Goal: Task Accomplishment & Management: Manage account settings

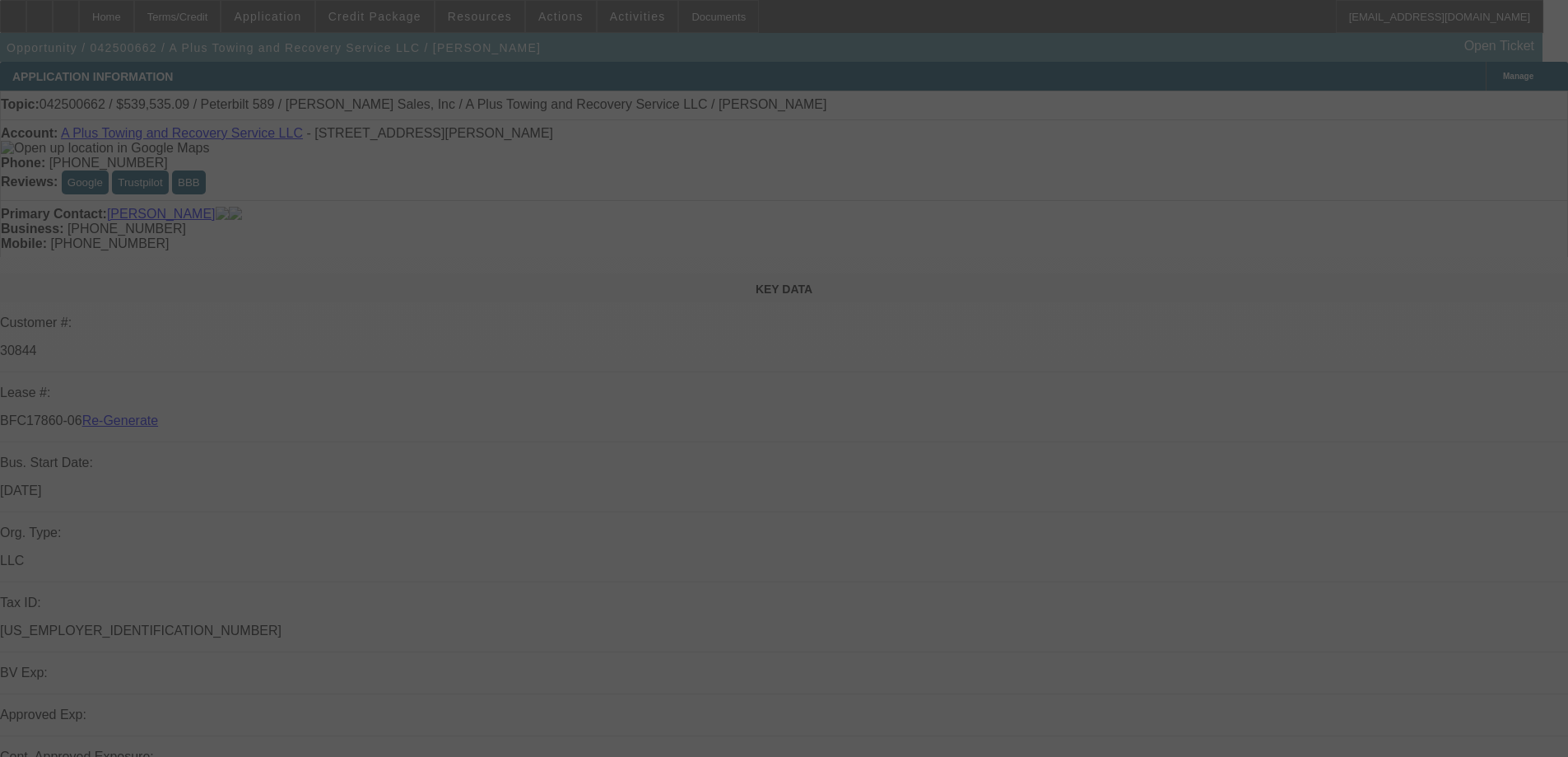
select select "3"
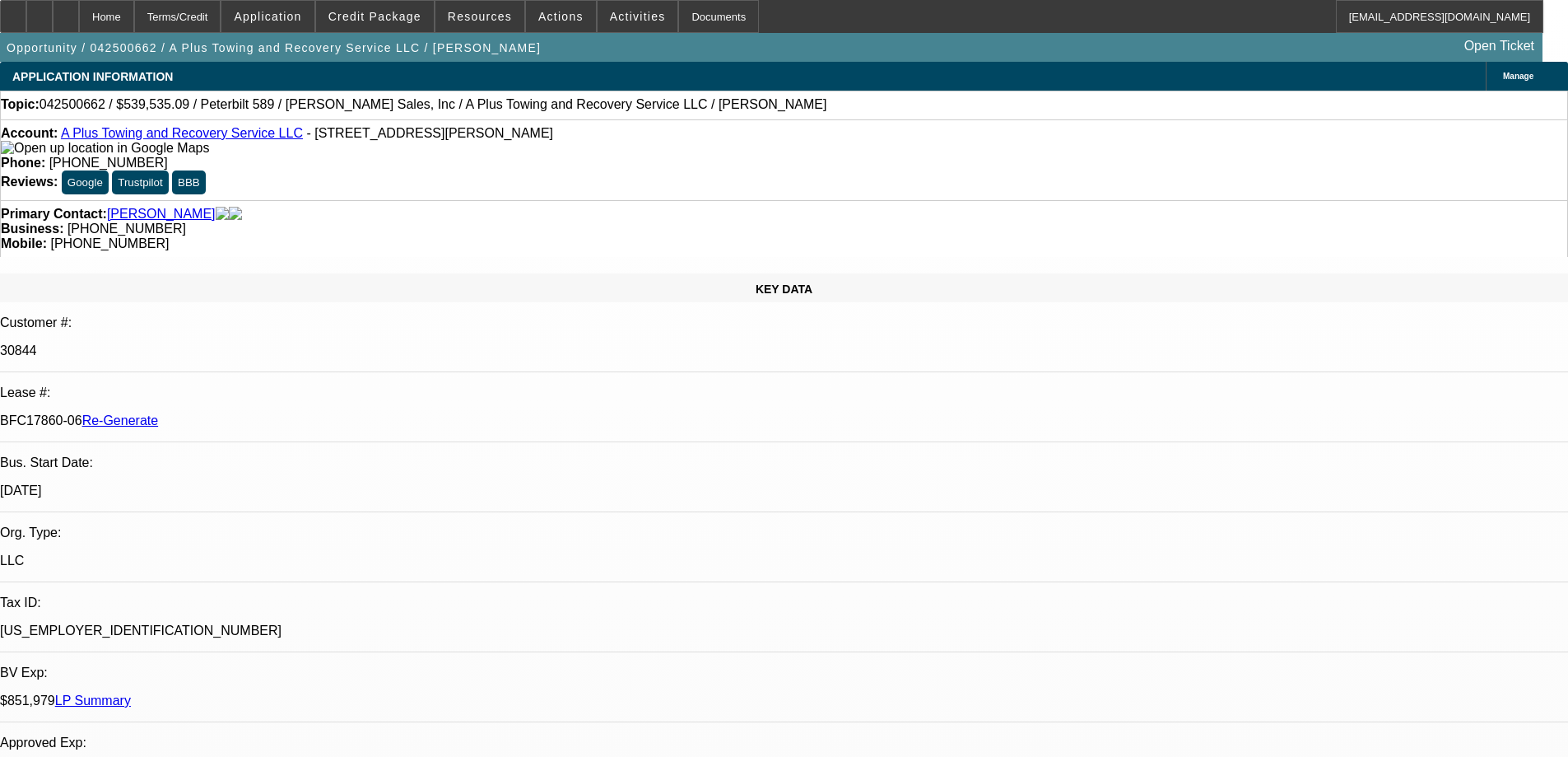
select select "0"
select select "2"
select select "0"
select select "6"
click at [489, 24] on span at bounding box center [479, 16] width 89 height 40
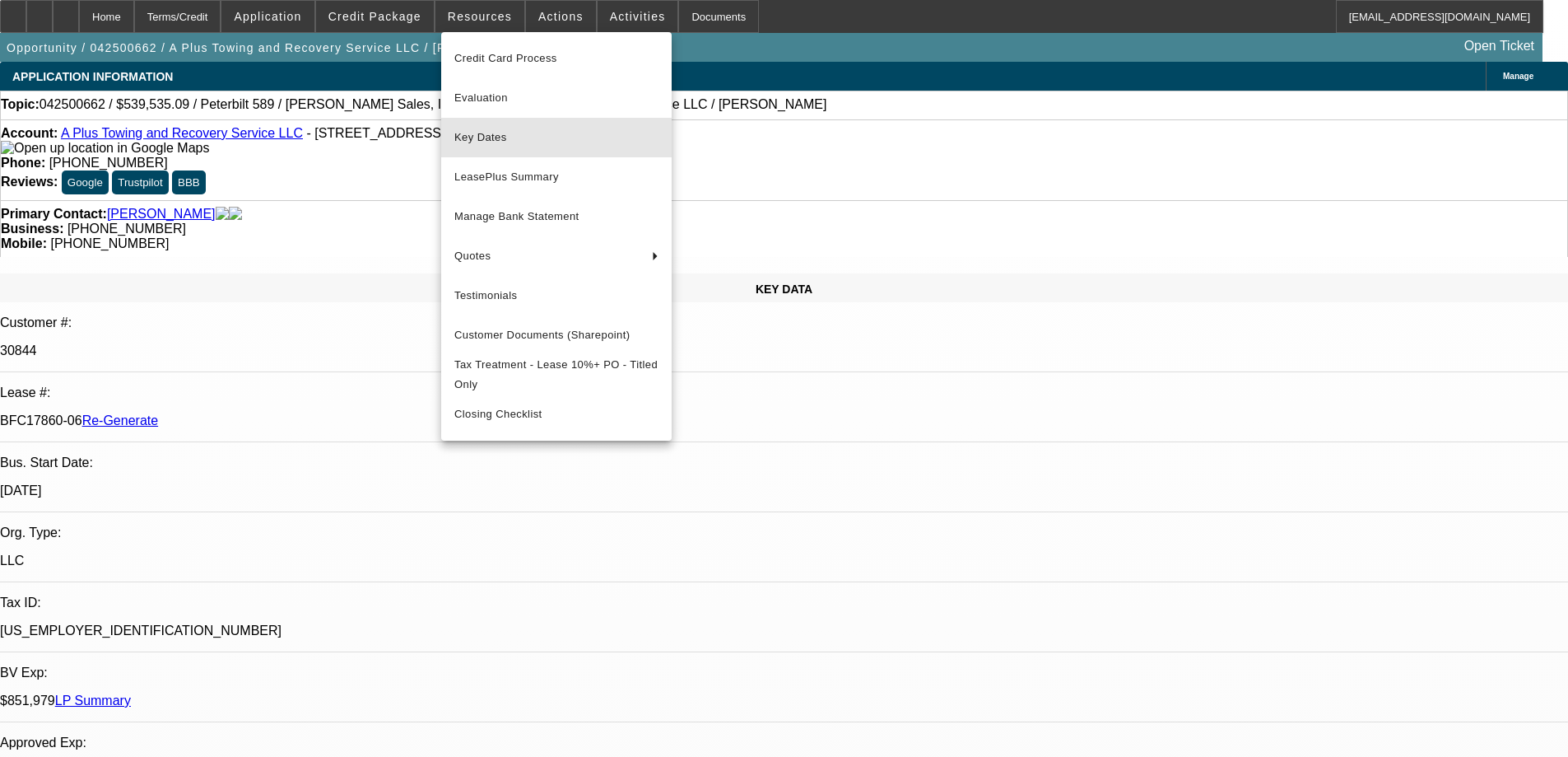
click at [490, 128] on span "Key Dates" at bounding box center [555, 137] width 204 height 19
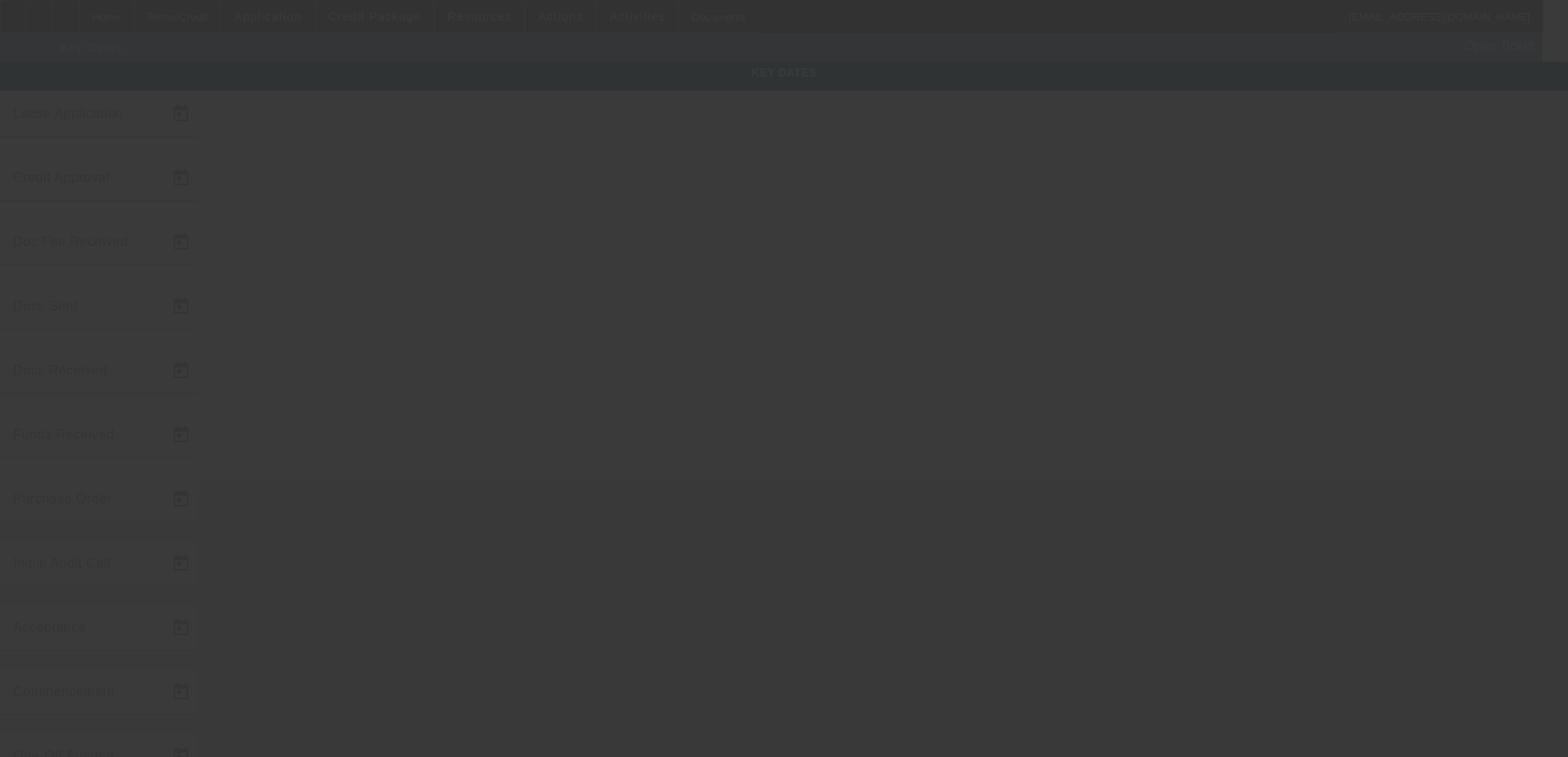
type input "[DATE]"
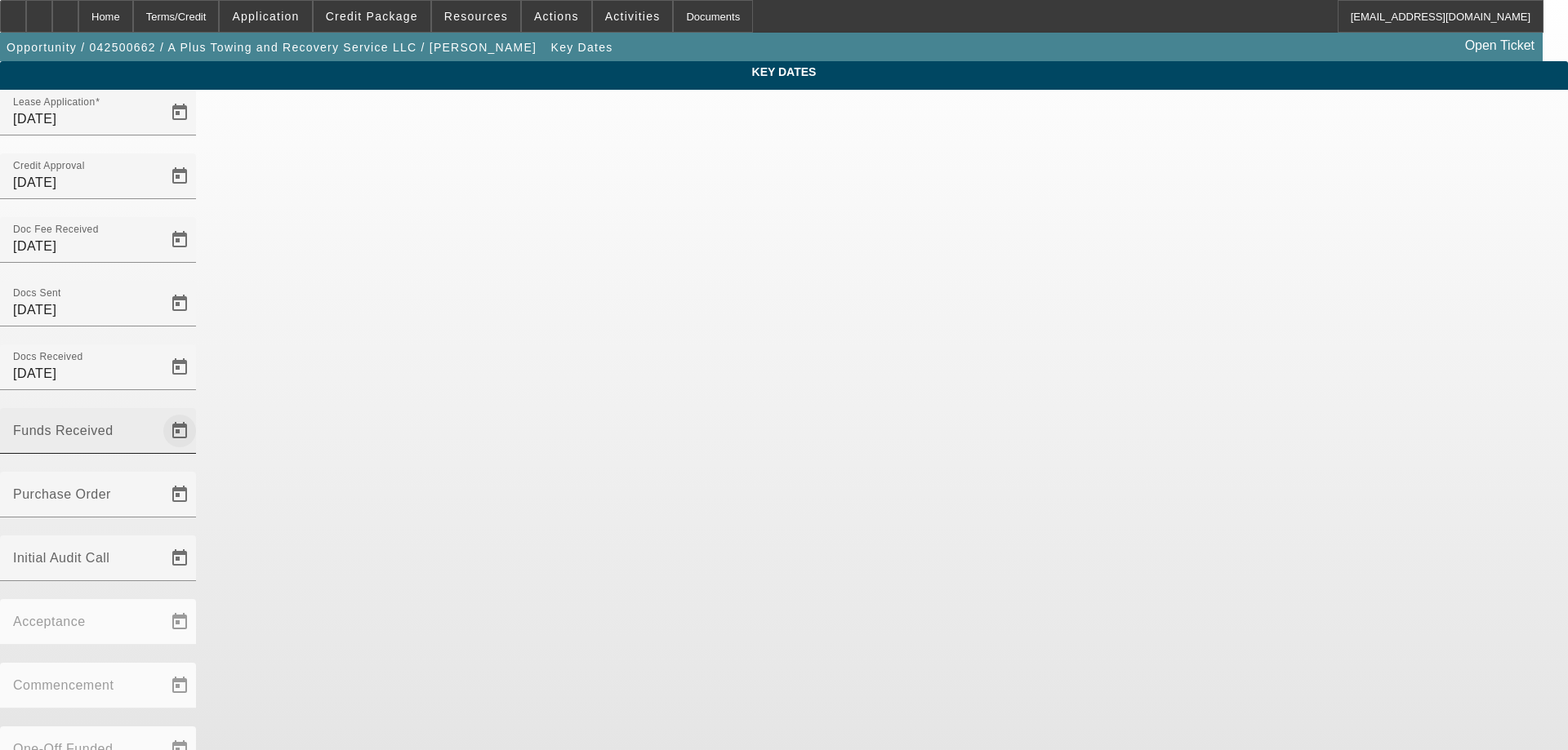
click at [200, 411] on span "Open calendar" at bounding box center [179, 431] width 39 height 39
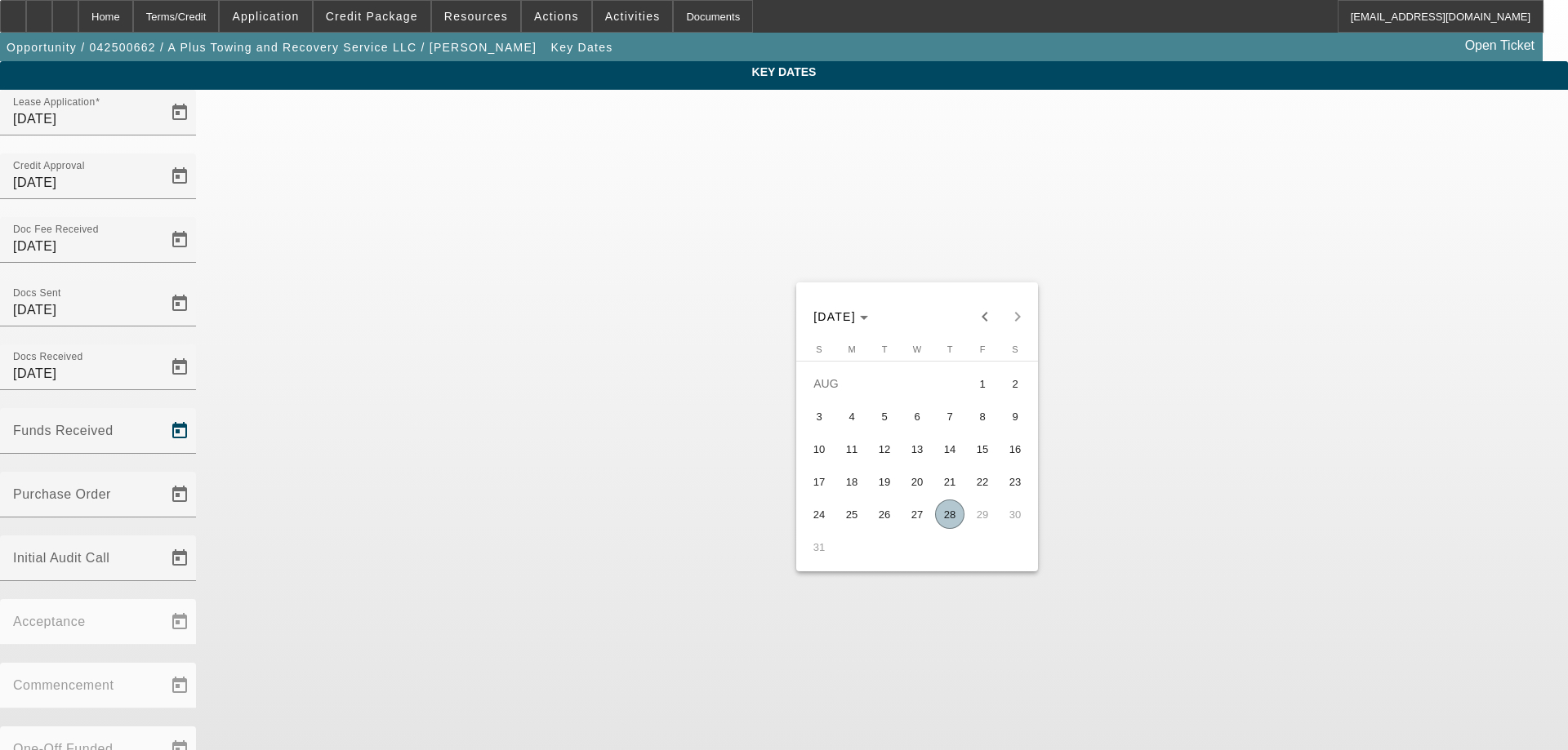
click at [949, 526] on span "28" at bounding box center [949, 514] width 29 height 29
type input "[DATE]"
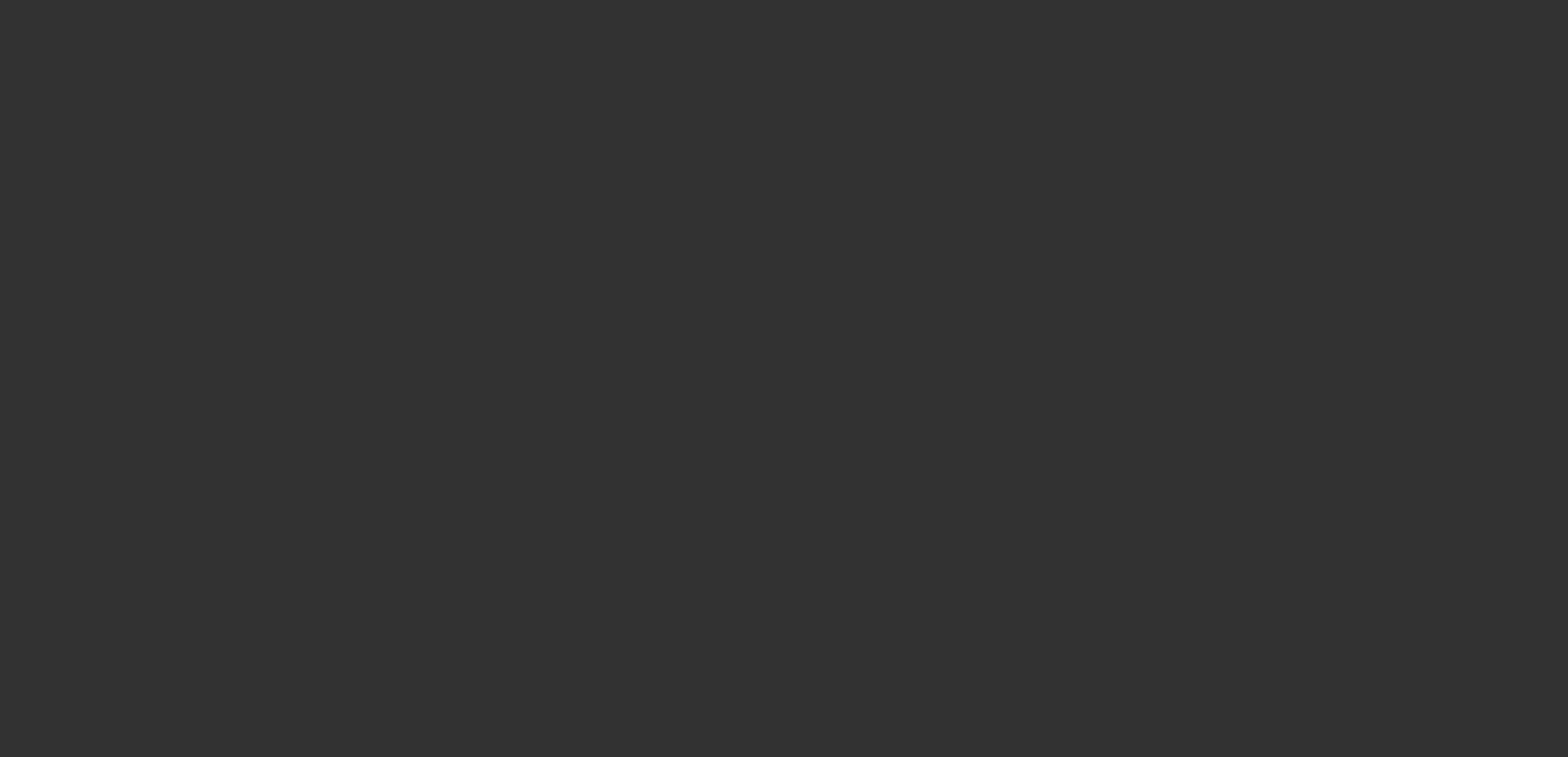
select select "3"
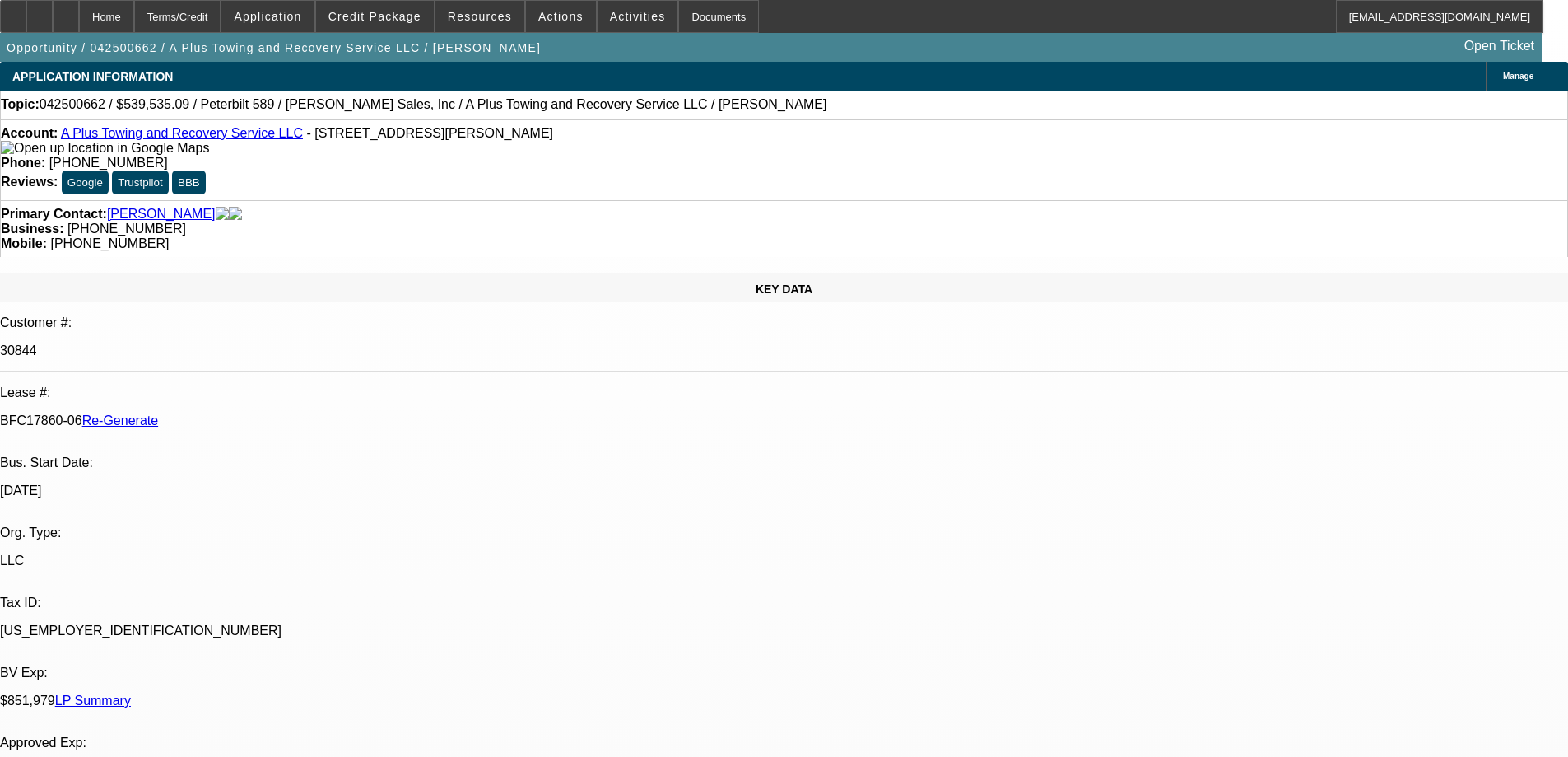
select select "0"
select select "2"
select select "0"
select select "6"
click at [701, 19] on div "Documents" at bounding box center [718, 16] width 80 height 33
